Goal: Information Seeking & Learning: Check status

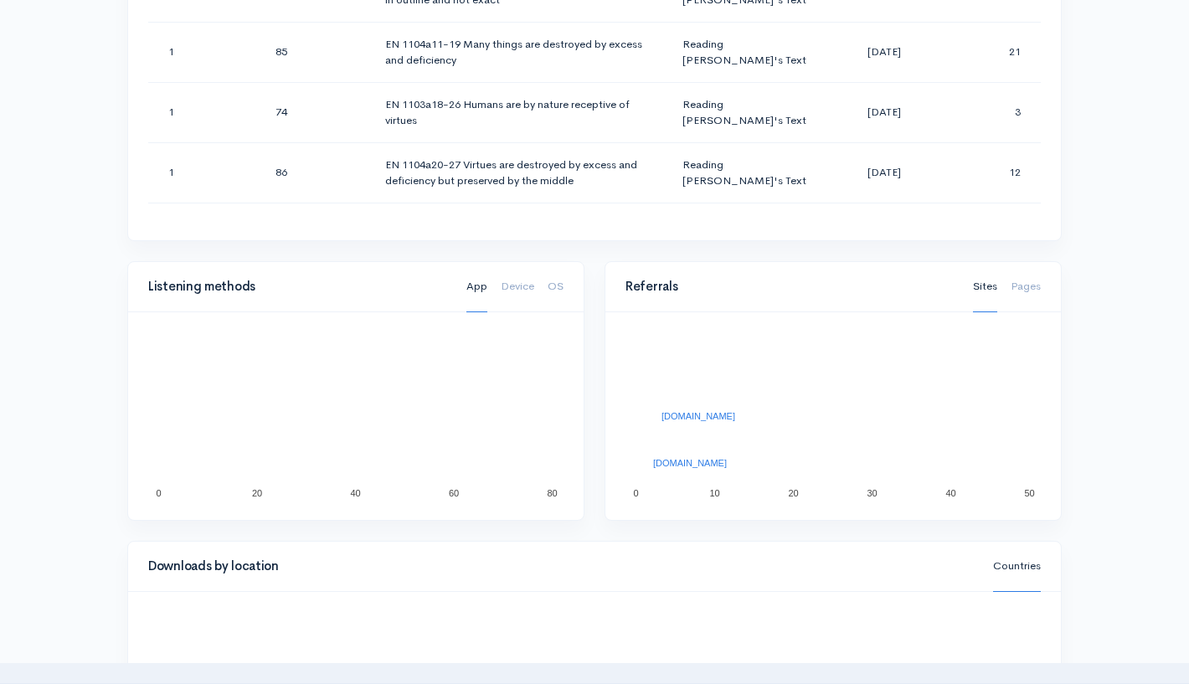
scroll to position [1857, 0]
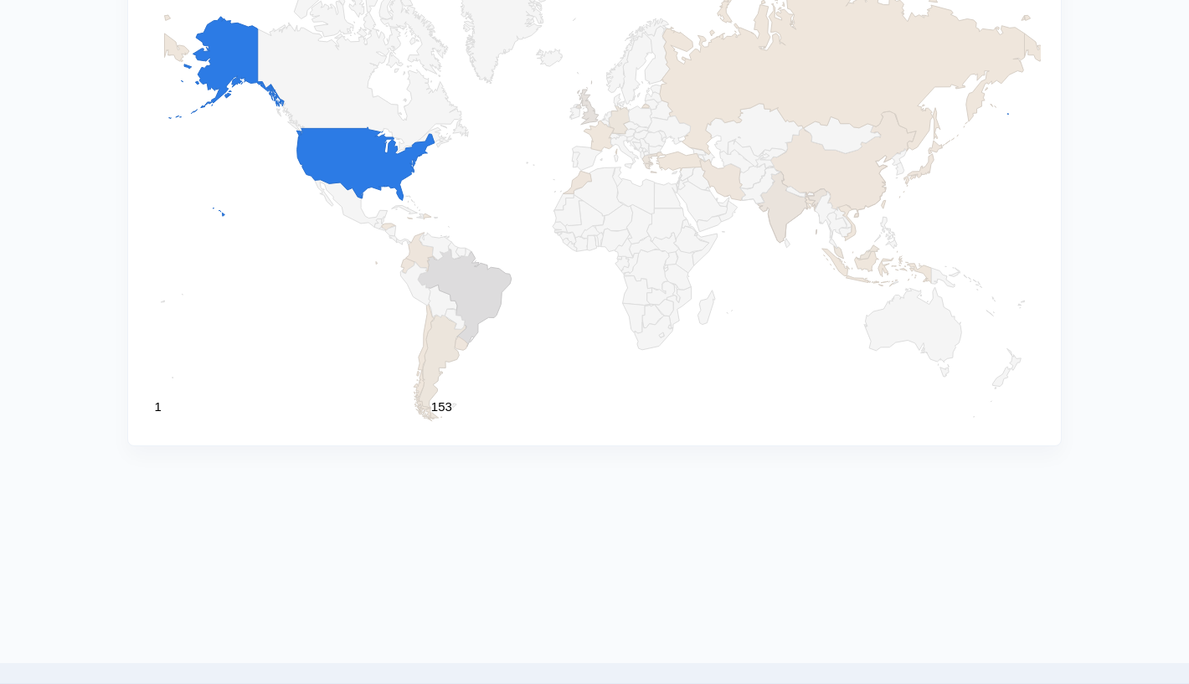
click at [588, 389] on rect "A chart." at bounding box center [594, 147] width 893 height 557
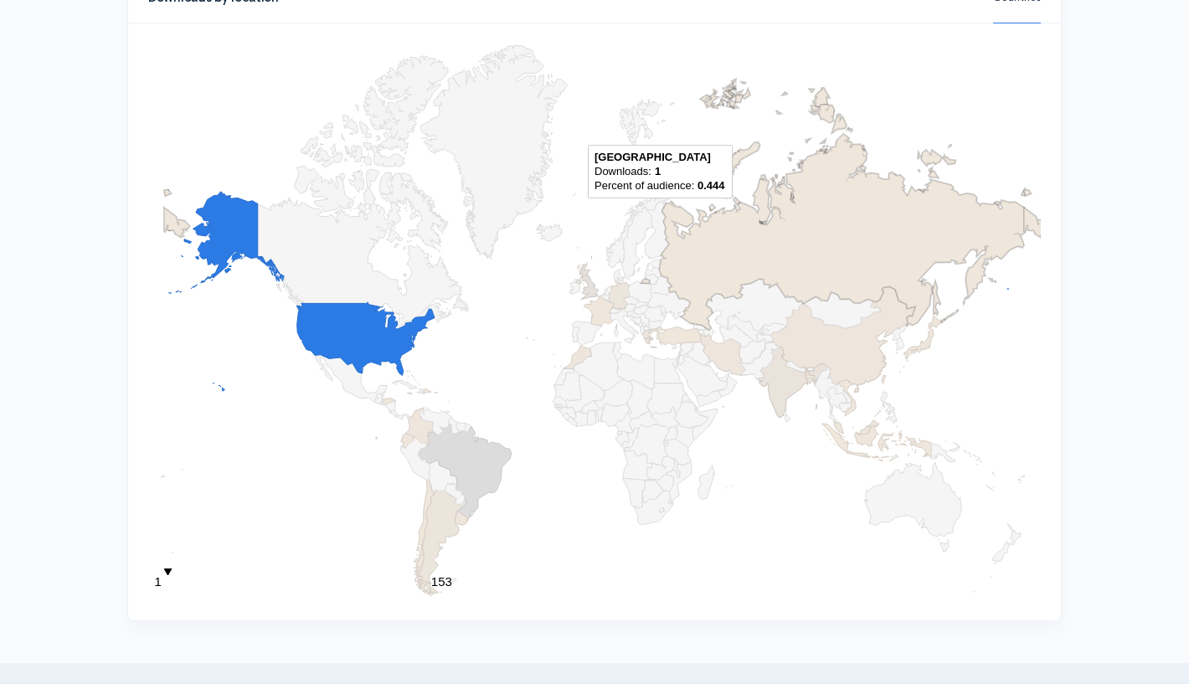
scroll to position [1684, 0]
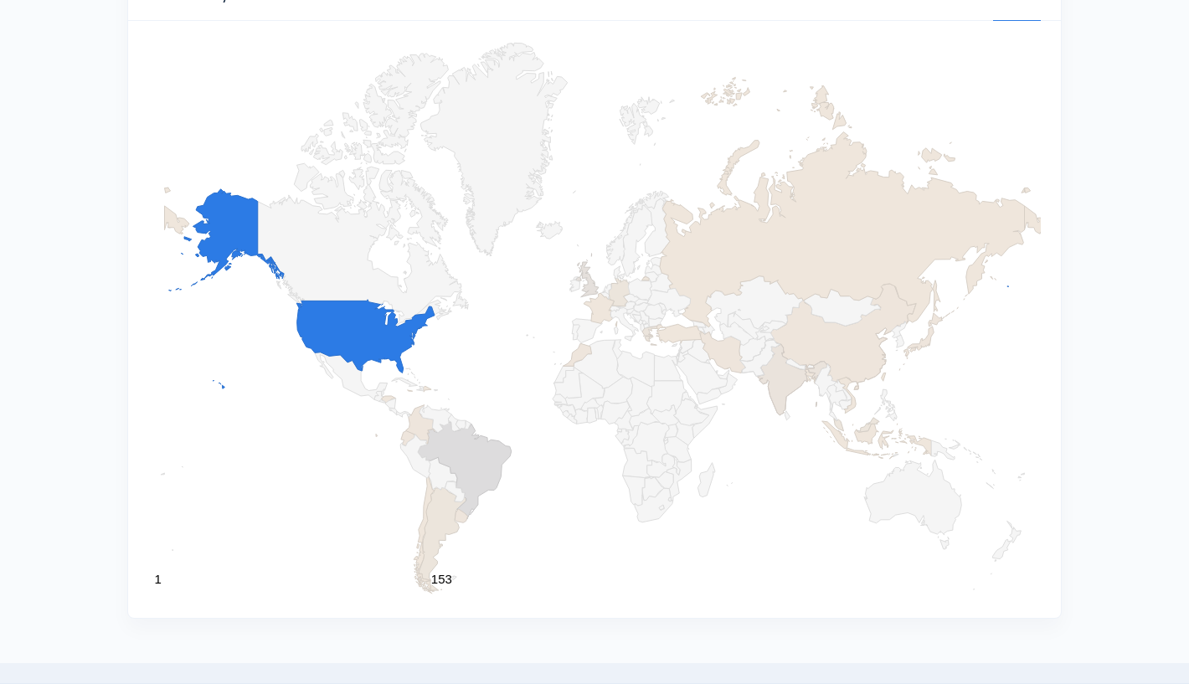
click at [860, 568] on rect "A chart." at bounding box center [594, 319] width 893 height 557
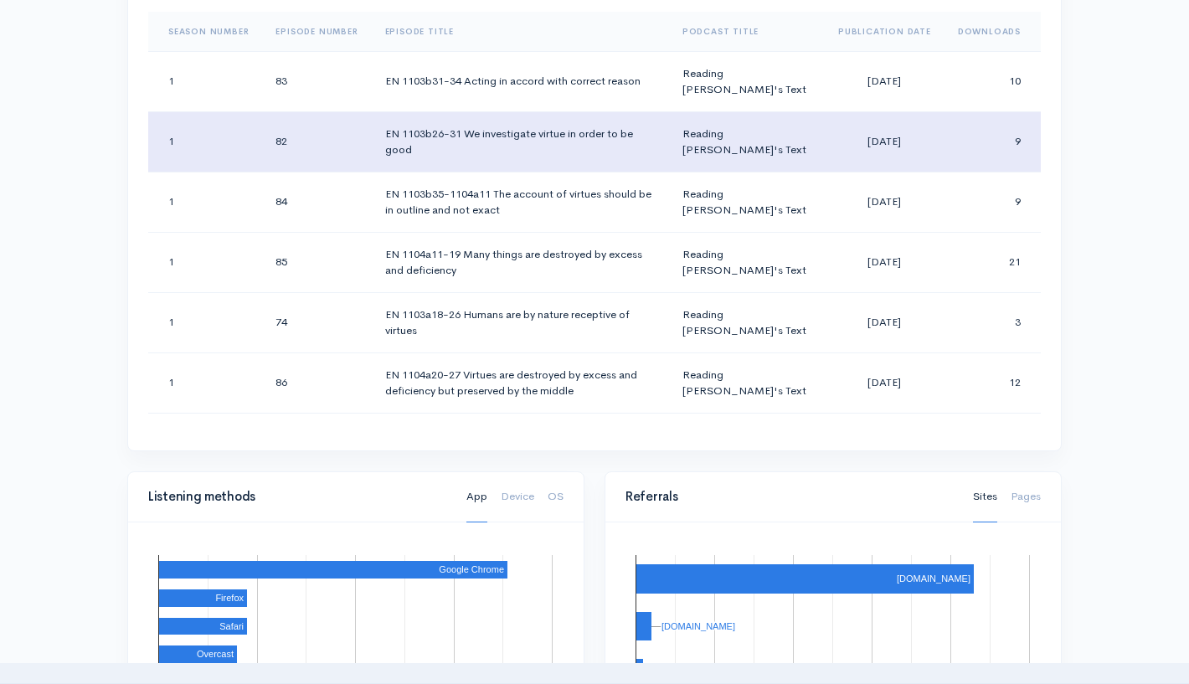
scroll to position [0, 0]
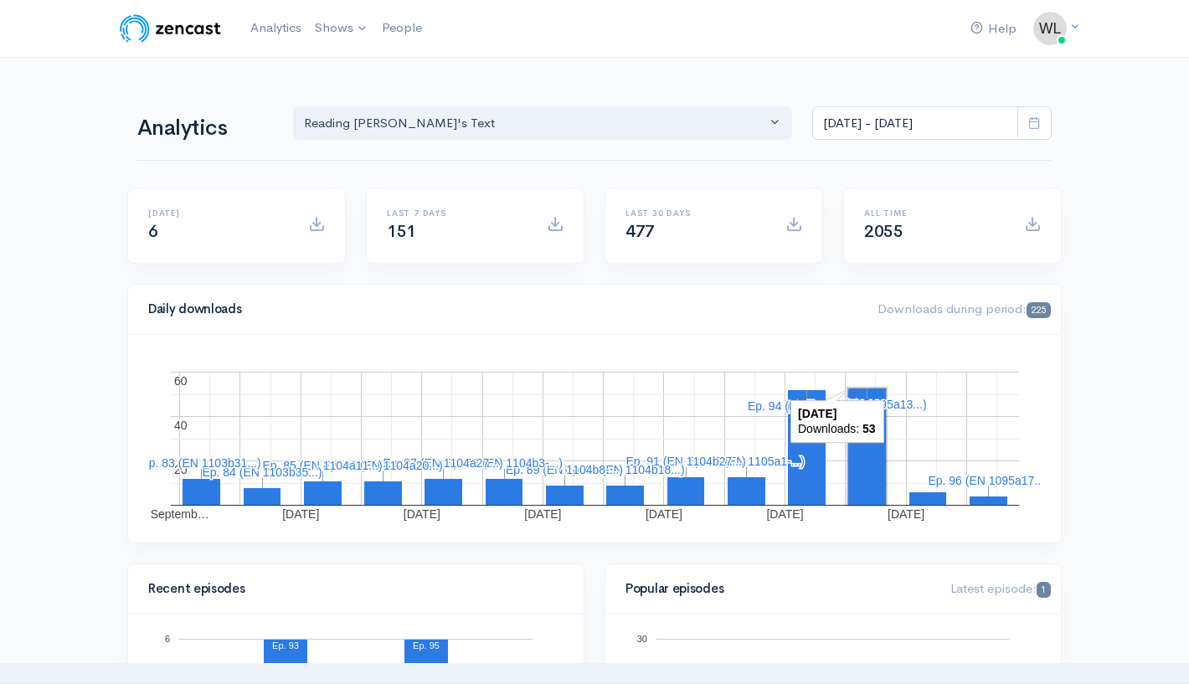
click at [1038, 123] on icon at bounding box center [1034, 122] width 13 height 13
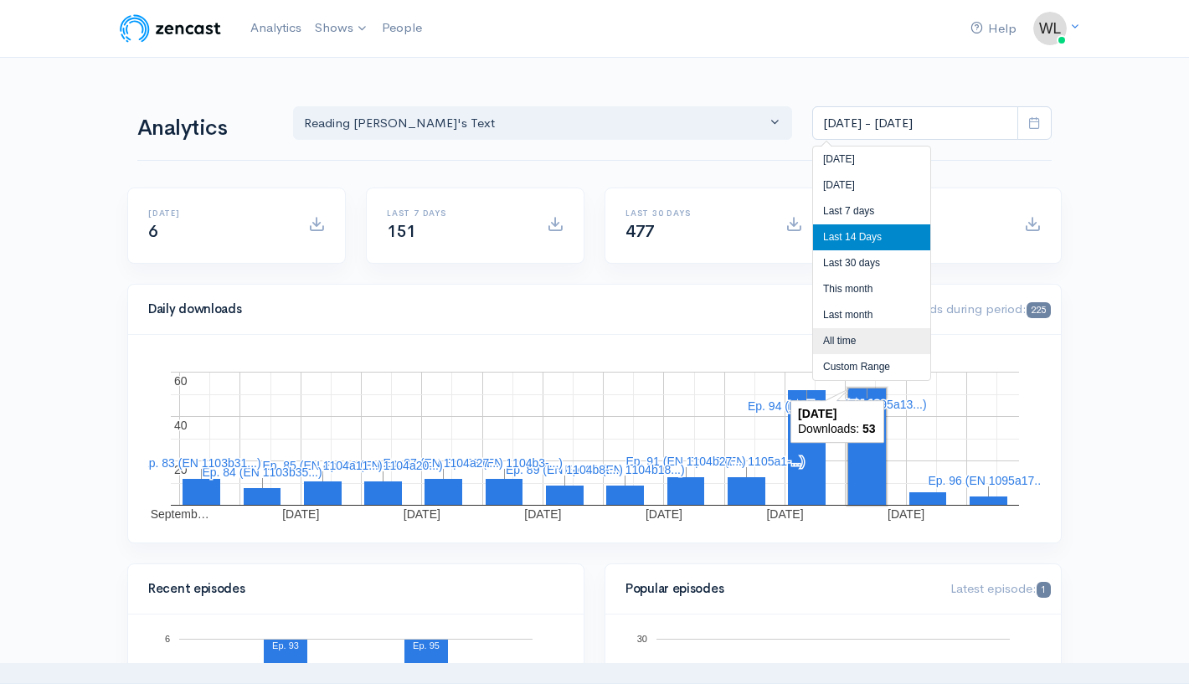
click at [854, 337] on li "All time" at bounding box center [871, 341] width 117 height 26
type input "[DATE] - [DATE]"
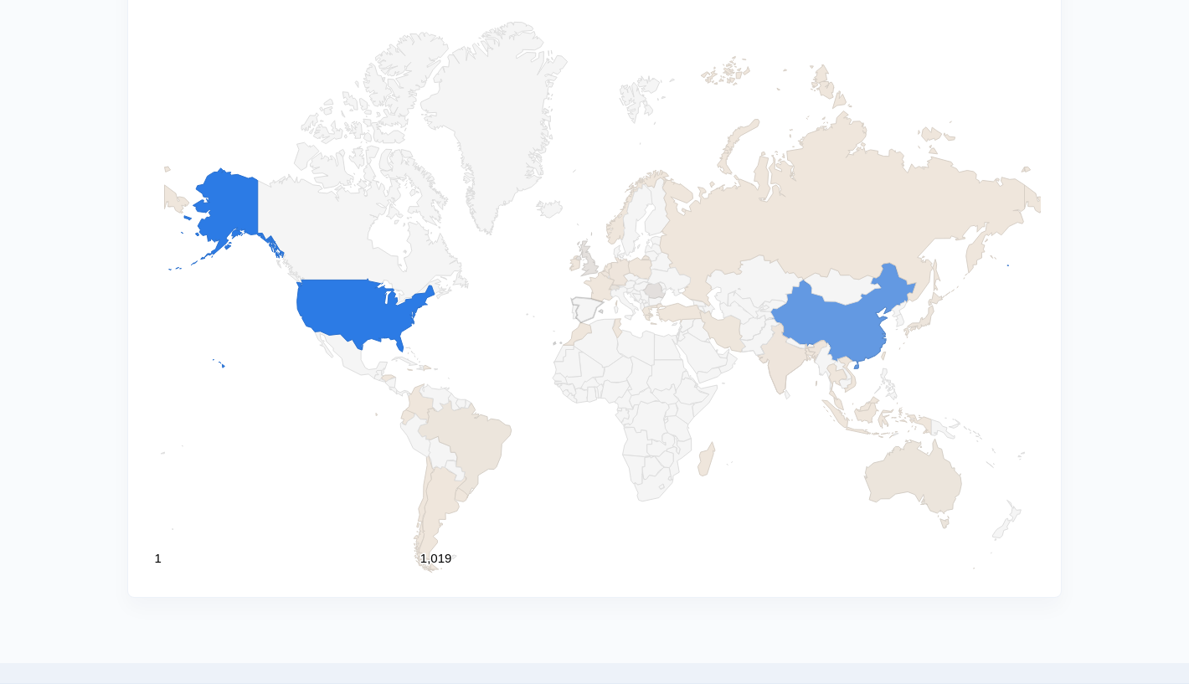
scroll to position [1703, 0]
click at [661, 559] on rect "A chart." at bounding box center [594, 300] width 893 height 557
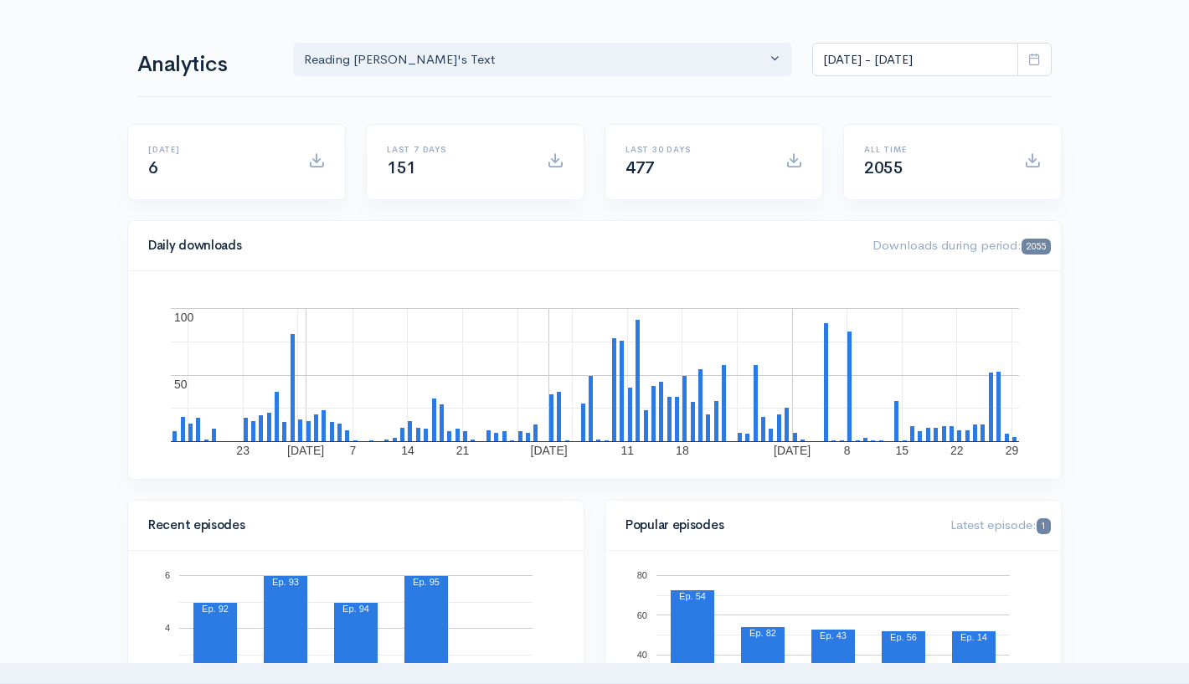
scroll to position [0, 0]
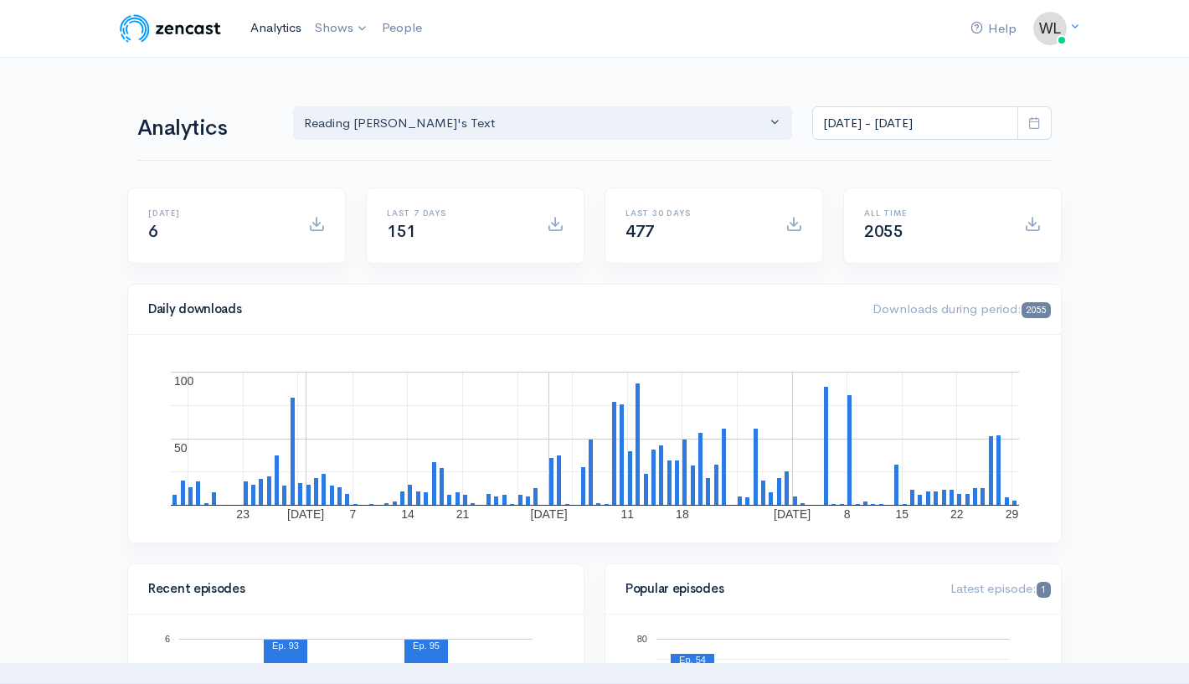
click at [287, 31] on link "Analytics" at bounding box center [276, 28] width 64 height 36
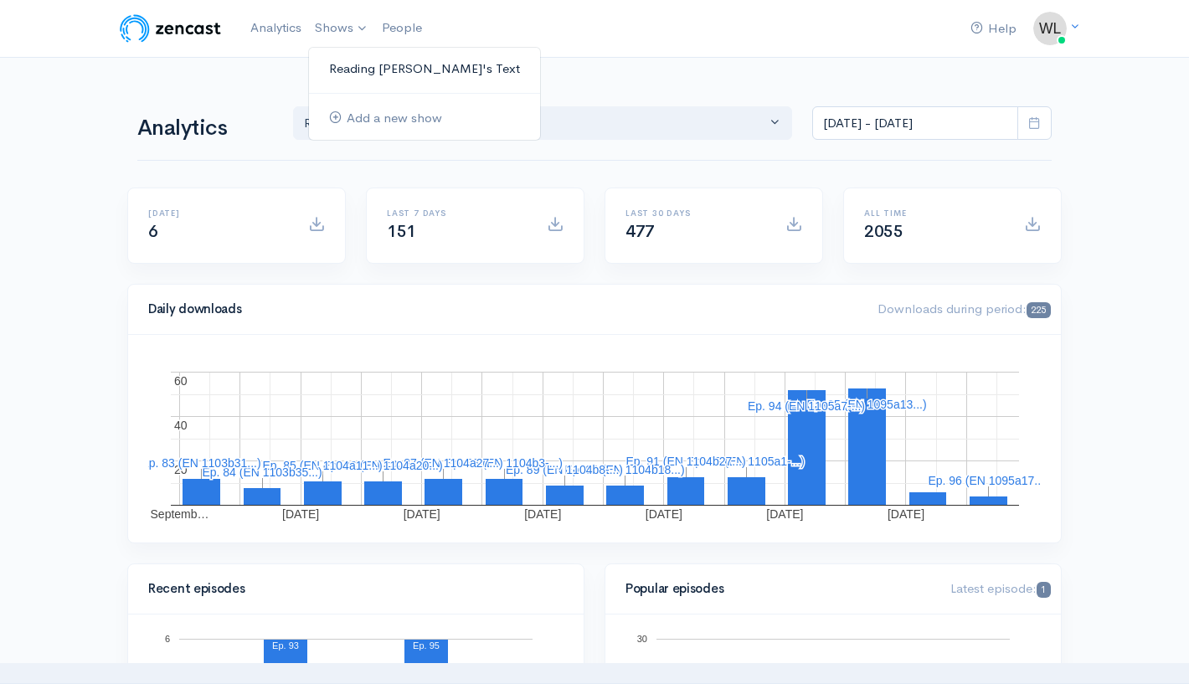
click at [361, 63] on link "Reading [PERSON_NAME]'s Text" at bounding box center [424, 68] width 231 height 29
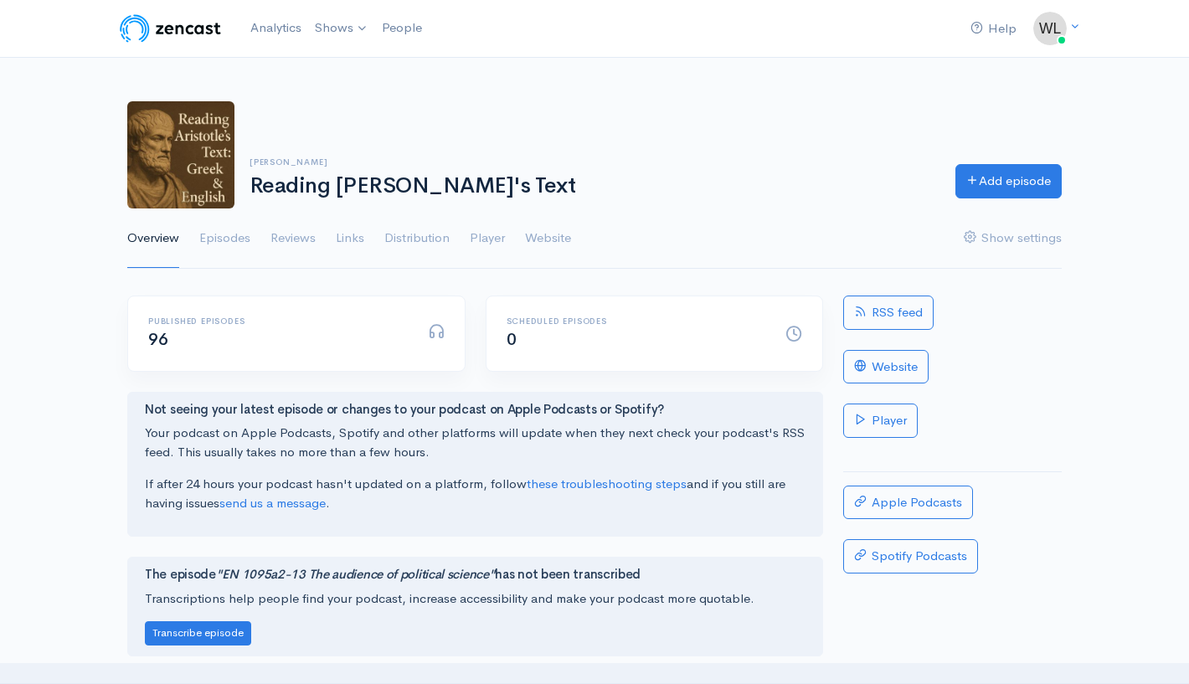
click at [337, 237] on ul "Overview Episodes Reviews Links Distribution Player Website Show settings" at bounding box center [594, 239] width 935 height 60
click at [1038, 362] on div "RSS feed Website Player Apple Podcasts Spotify Podcasts" at bounding box center [952, 553] width 239 height 514
click at [269, 31] on link "Analytics" at bounding box center [276, 28] width 64 height 36
